Goal: Go to known website: Access a specific website the user already knows

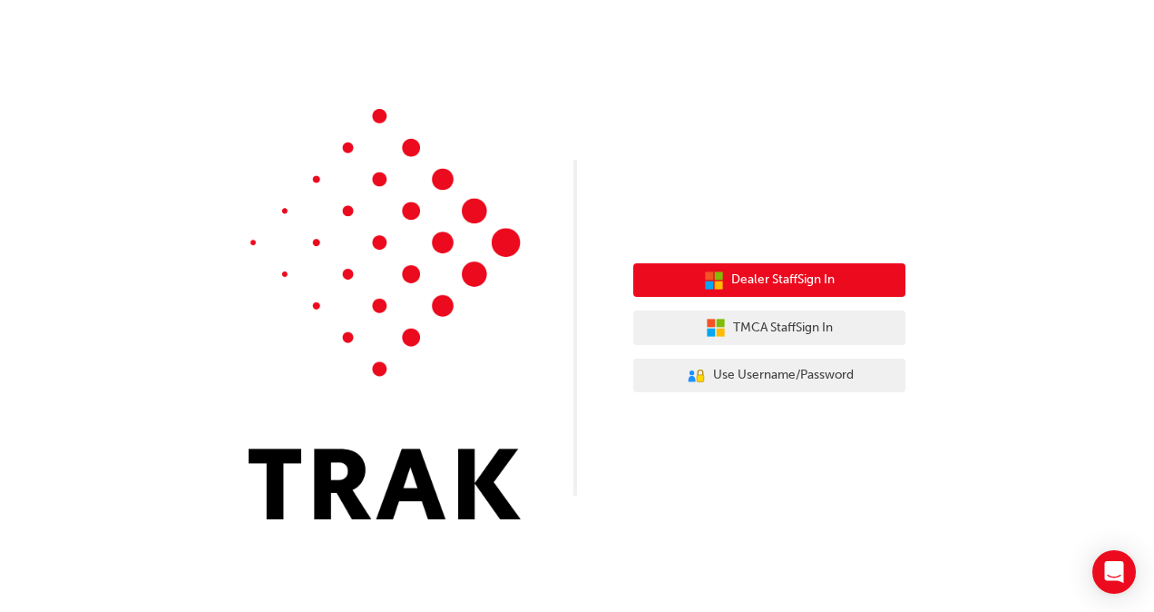
click at [826, 280] on span "Dealer Staff Sign In" at bounding box center [783, 280] width 103 height 21
